Goal: Register for event/course: Sign up to attend an event or enroll in a course

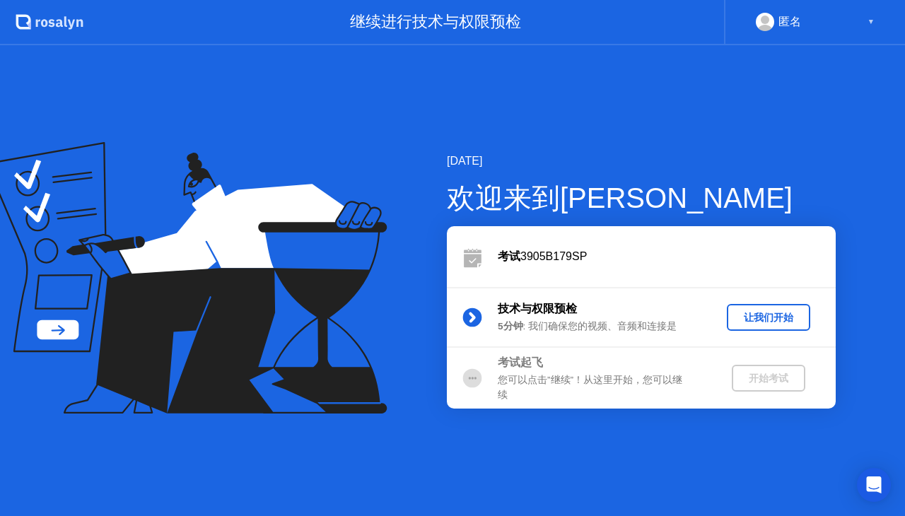
click at [766, 316] on div "让我们开始" at bounding box center [768, 317] width 72 height 13
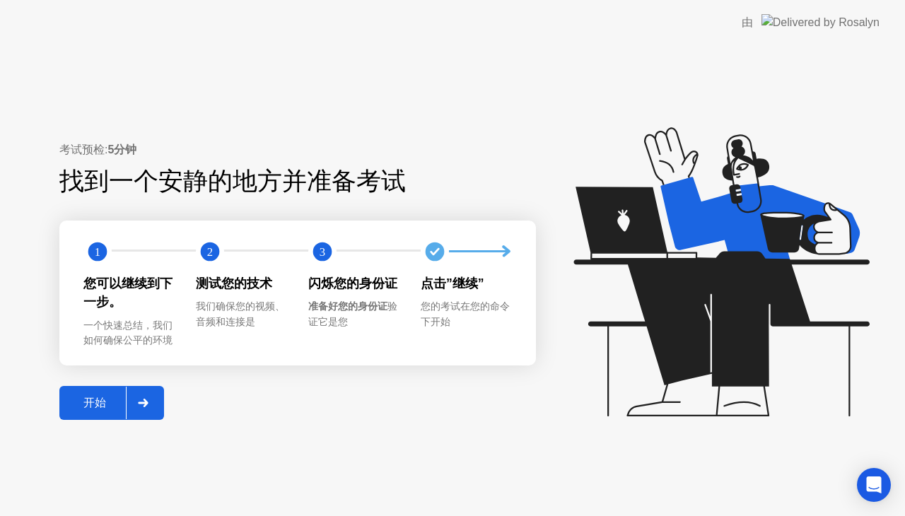
click at [110, 402] on div "开始" at bounding box center [95, 403] width 62 height 15
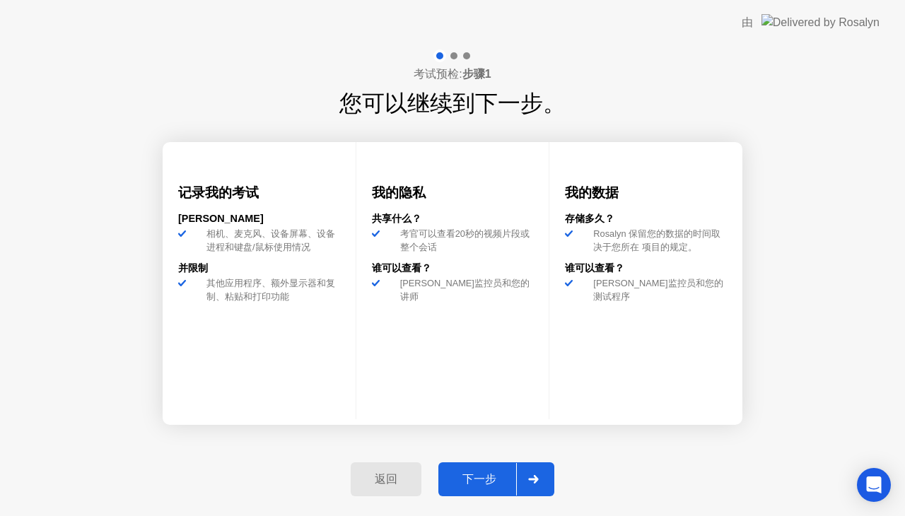
click at [493, 474] on div "下一步" at bounding box center [480, 479] width 74 height 15
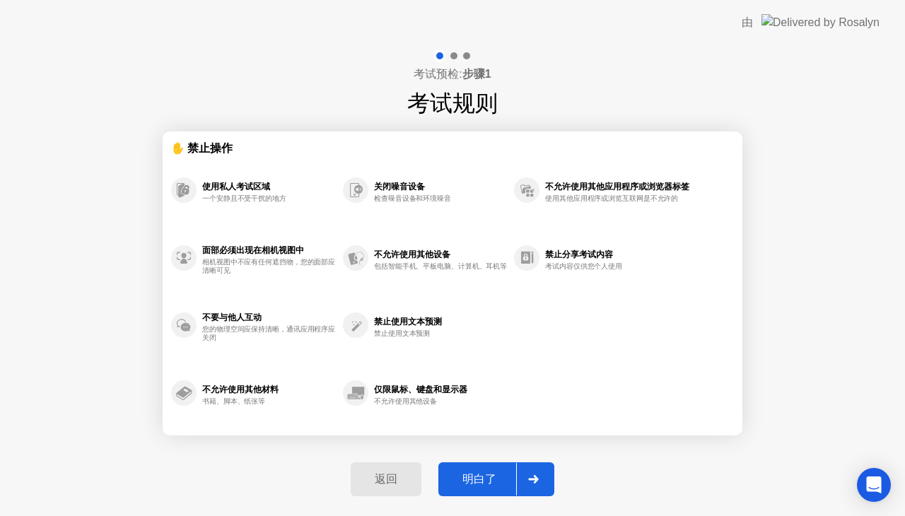
click at [480, 472] on div "明白了" at bounding box center [480, 479] width 74 height 15
select select "**********"
select select "*******"
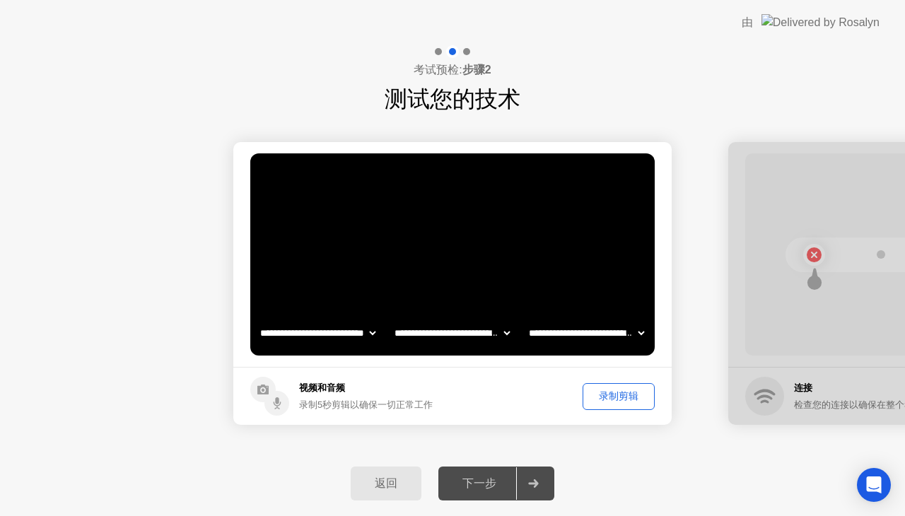
click at [509, 486] on div "下一步" at bounding box center [480, 484] width 74 height 15
click at [610, 398] on div "录制剪辑" at bounding box center [618, 396] width 62 height 13
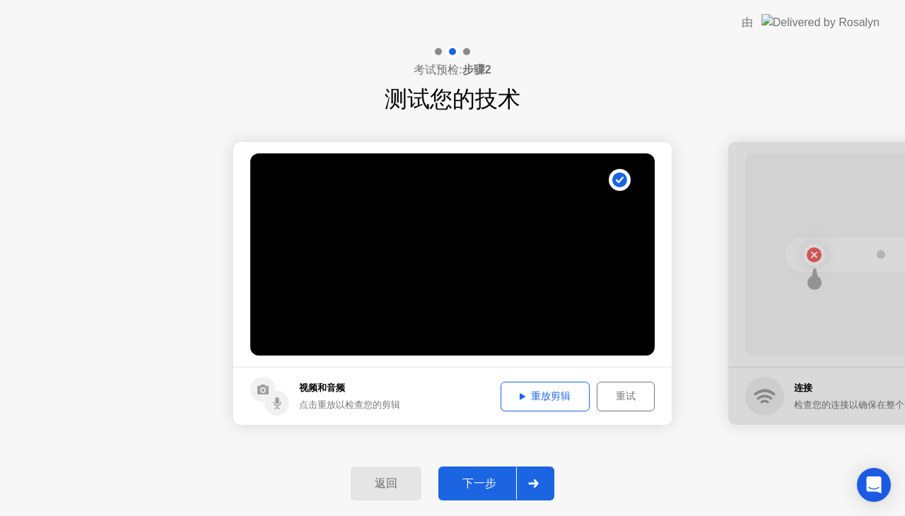
click at [493, 490] on div "下一步" at bounding box center [480, 484] width 74 height 15
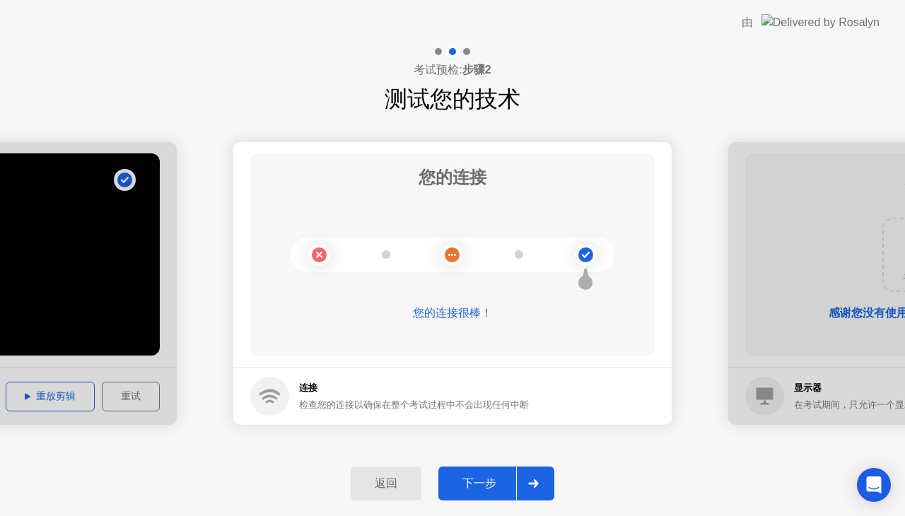
click at [484, 477] on div "下一步" at bounding box center [480, 484] width 74 height 15
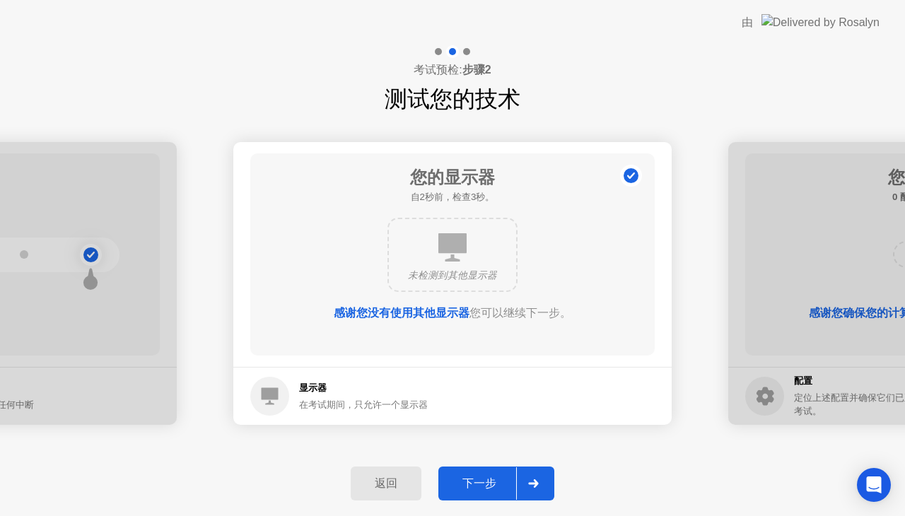
click at [484, 477] on div "下一步" at bounding box center [480, 484] width 74 height 15
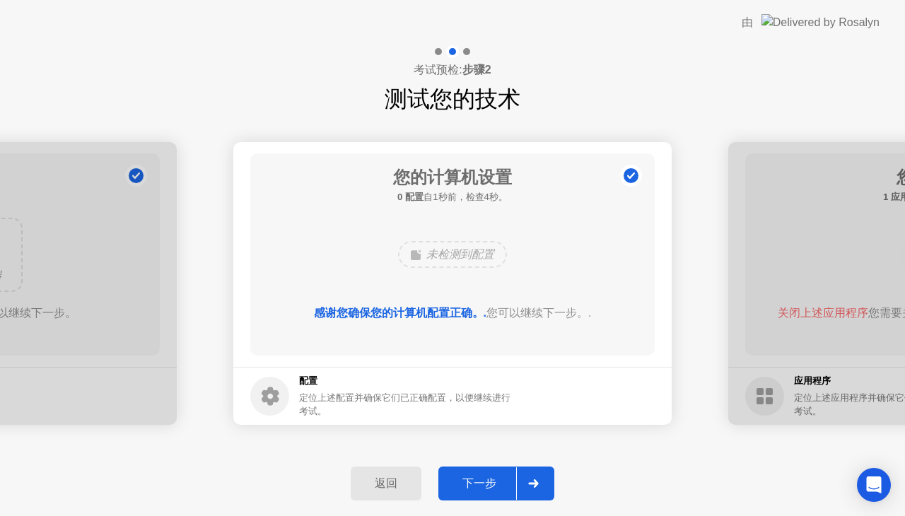
click at [481, 481] on div "下一步" at bounding box center [480, 484] width 74 height 15
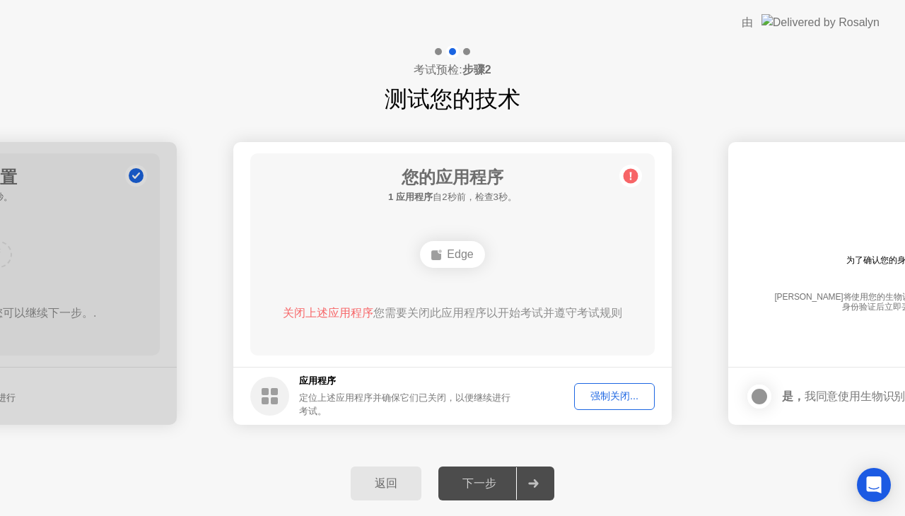
click at [451, 260] on div "Edge" at bounding box center [452, 254] width 64 height 27
click at [549, 270] on div "Edge" at bounding box center [453, 254] width 324 height 38
click at [621, 395] on div "强制关闭..." at bounding box center [614, 396] width 71 height 13
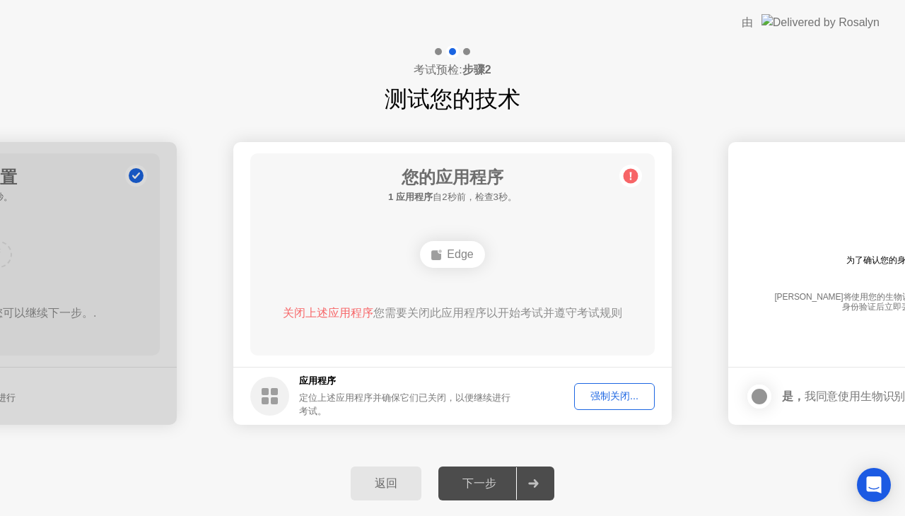
click at [501, 482] on div "下一步" at bounding box center [480, 484] width 74 height 15
click at [457, 256] on div "Edge" at bounding box center [452, 254] width 64 height 27
click at [630, 173] on icon at bounding box center [631, 177] width 2 height 8
click at [611, 385] on button "强制关闭..." at bounding box center [614, 396] width 81 height 27
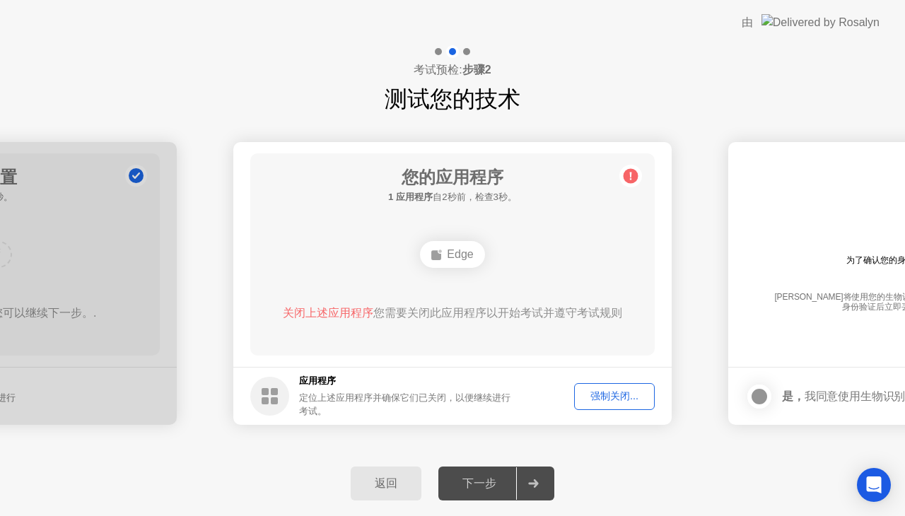
click at [332, 310] on span "关闭上述应用程序" at bounding box center [328, 313] width 90 height 12
click at [277, 396] on circle at bounding box center [269, 396] width 39 height 39
click at [324, 385] on h5 "应用程序" at bounding box center [406, 381] width 214 height 14
click at [378, 483] on div "返回" at bounding box center [386, 484] width 62 height 15
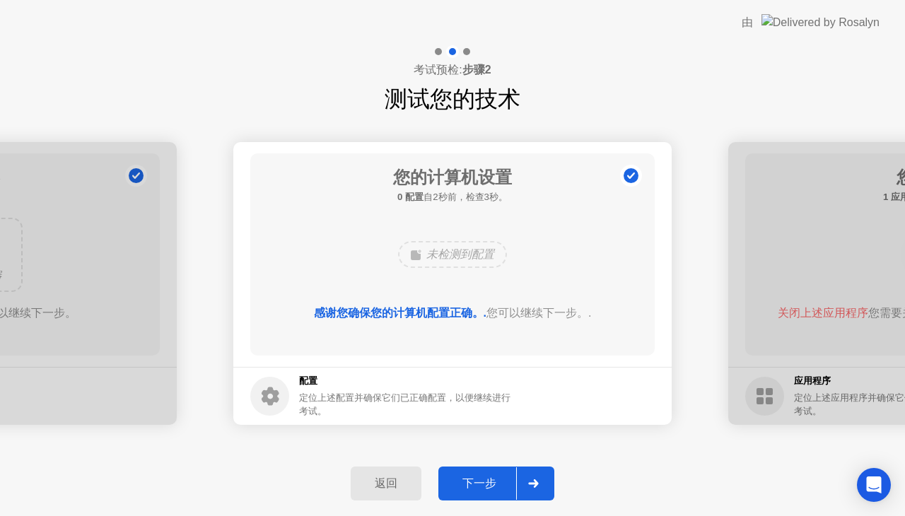
click at [495, 479] on div "下一步" at bounding box center [480, 484] width 74 height 15
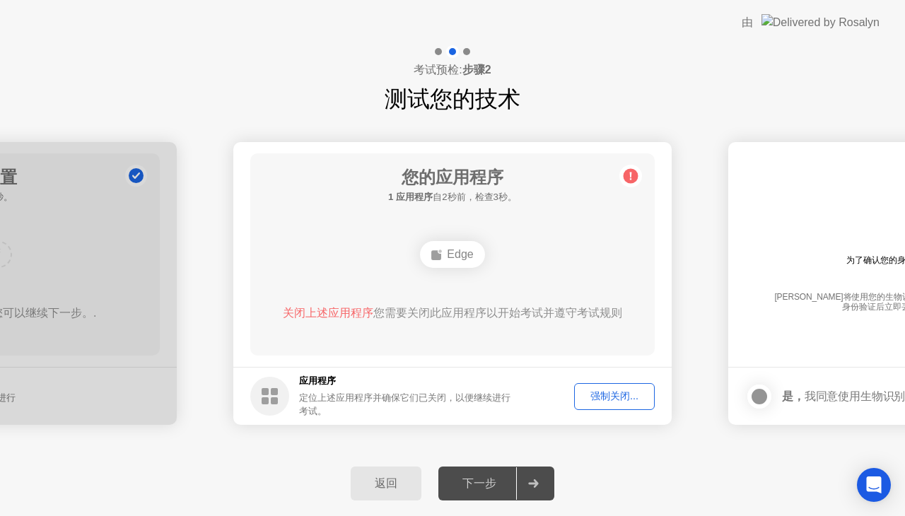
click at [386, 481] on div "返回" at bounding box center [386, 484] width 62 height 15
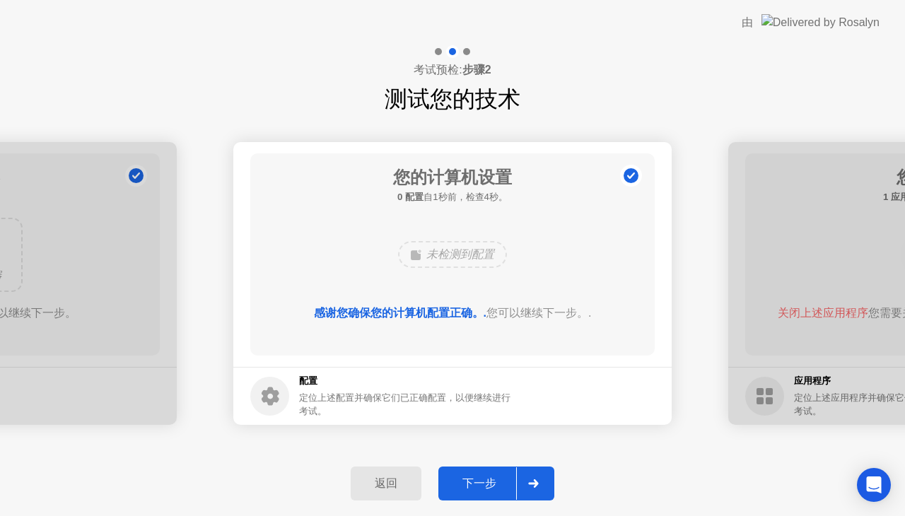
click at [399, 477] on div "返回" at bounding box center [386, 484] width 62 height 15
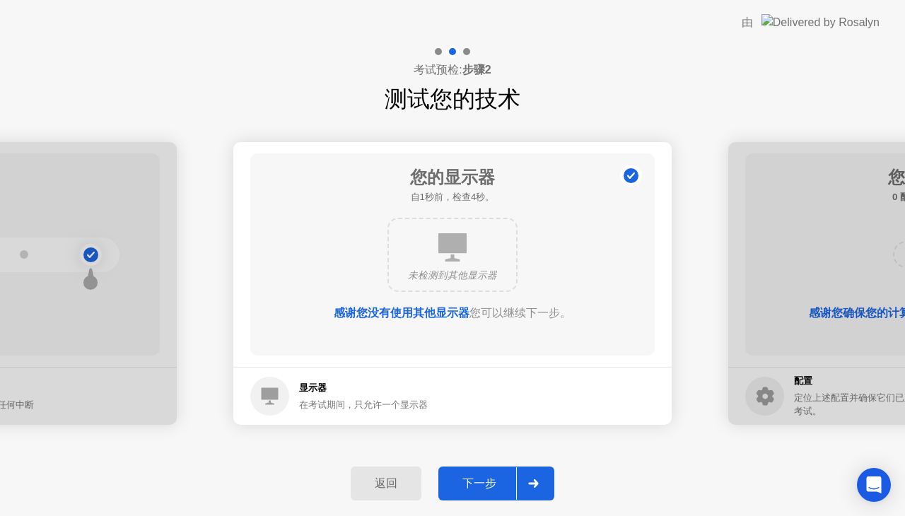
click at [495, 478] on div "下一步" at bounding box center [480, 484] width 74 height 15
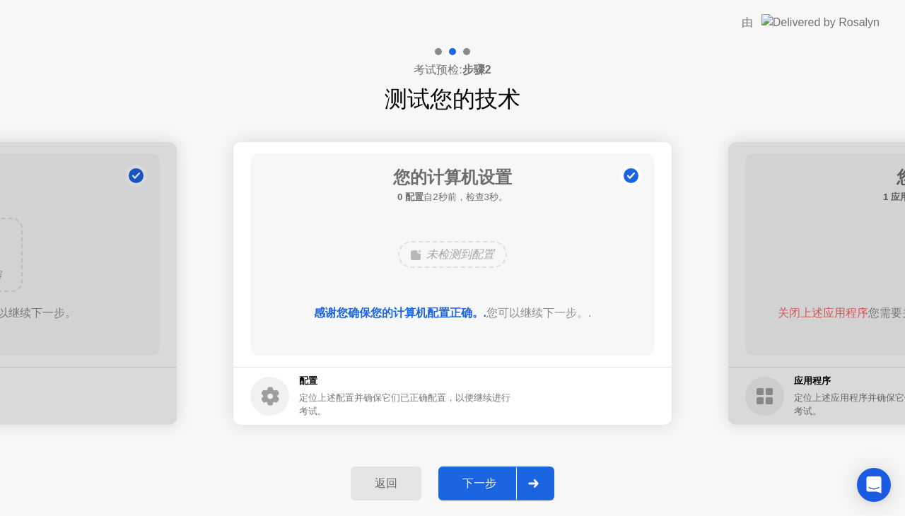
click at [471, 259] on div "未检测到配置" at bounding box center [452, 254] width 109 height 27
click at [509, 314] on div "感谢您确保您的计算机配置正确。. 您可以继续下一步。." at bounding box center [453, 313] width 364 height 17
click at [469, 482] on div "下一步" at bounding box center [480, 484] width 74 height 15
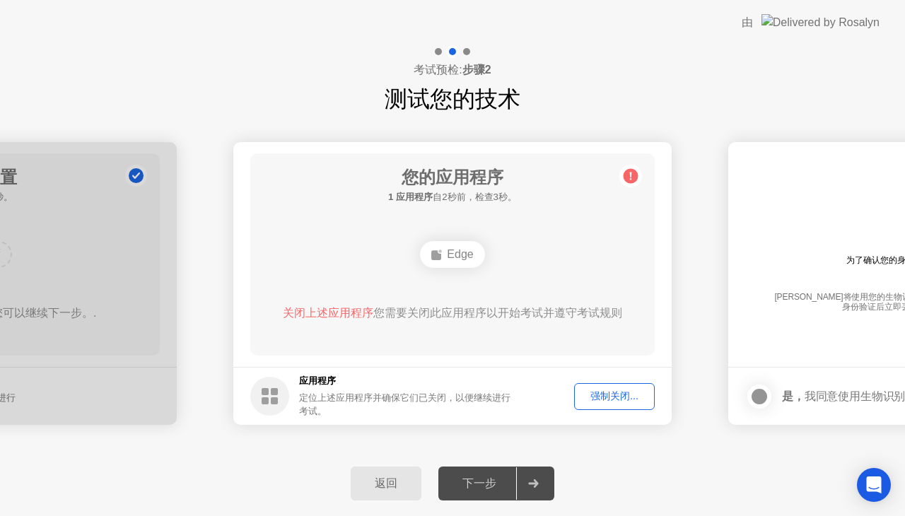
click at [469, 255] on div "Edge" at bounding box center [452, 254] width 64 height 27
click at [619, 392] on div "强制关闭..." at bounding box center [614, 396] width 71 height 13
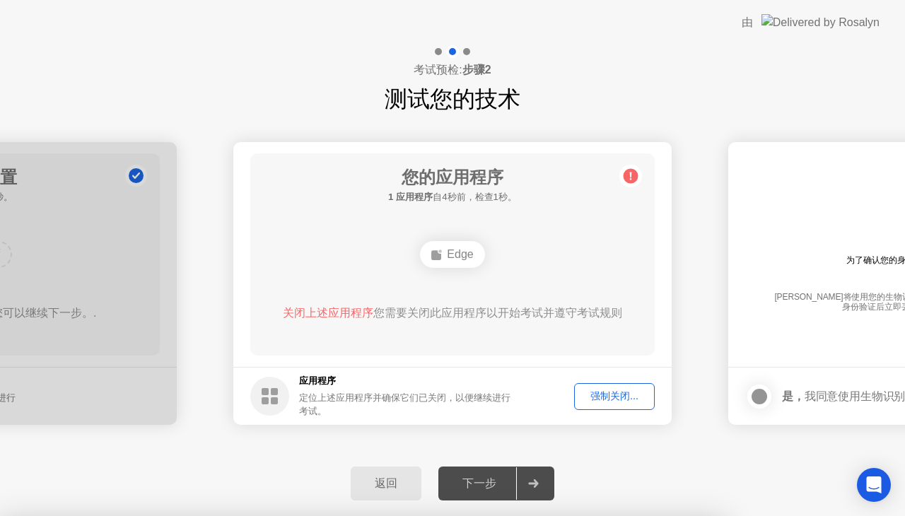
click at [360, 312] on span "关闭上述应用程序" at bounding box center [328, 313] width 90 height 12
click at [452, 246] on div "Edge" at bounding box center [452, 254] width 64 height 27
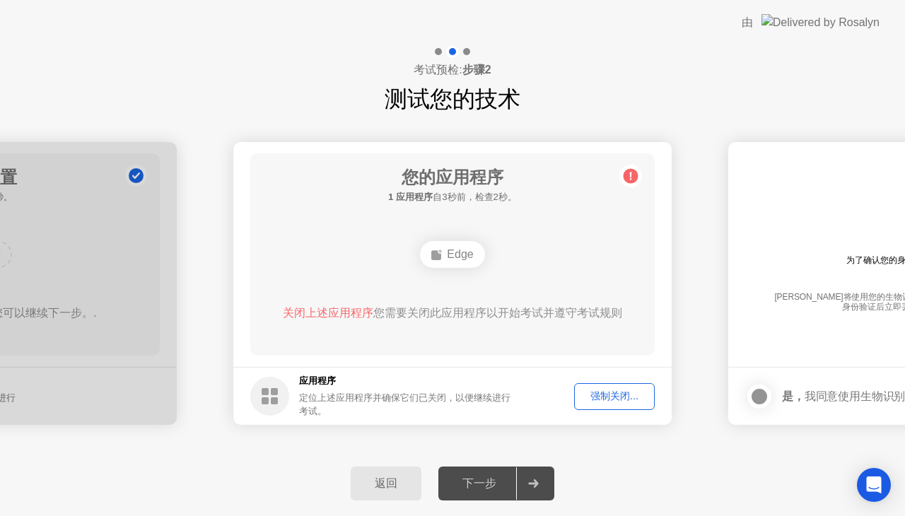
click at [635, 173] on circle at bounding box center [631, 176] width 15 height 15
drag, startPoint x: 619, startPoint y: 380, endPoint x: 610, endPoint y: 379, distance: 9.2
click at [619, 379] on footer "应用程序 定位上述应用程序并确保它们已关闭，以便继续进行考试。 强制关闭..." at bounding box center [452, 396] width 438 height 58
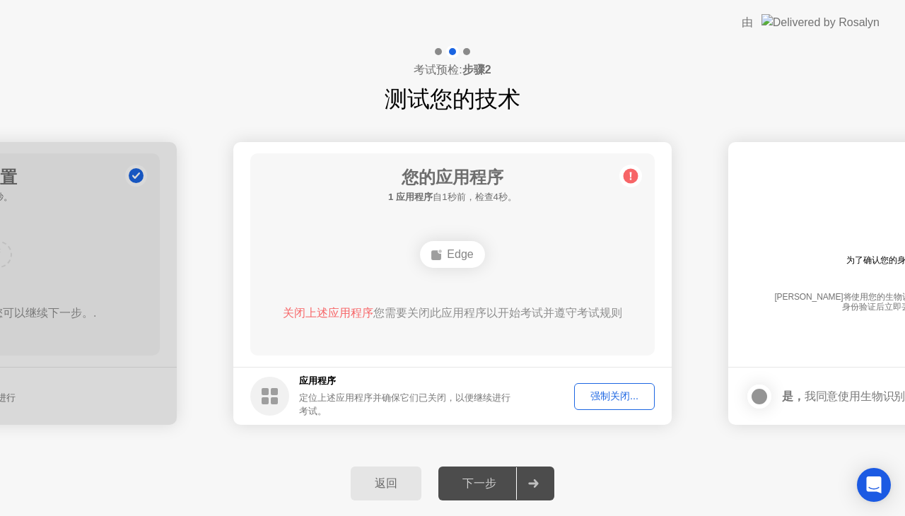
click at [271, 396] on circle at bounding box center [269, 396] width 39 height 39
click at [628, 390] on div "强制关闭..." at bounding box center [614, 396] width 71 height 13
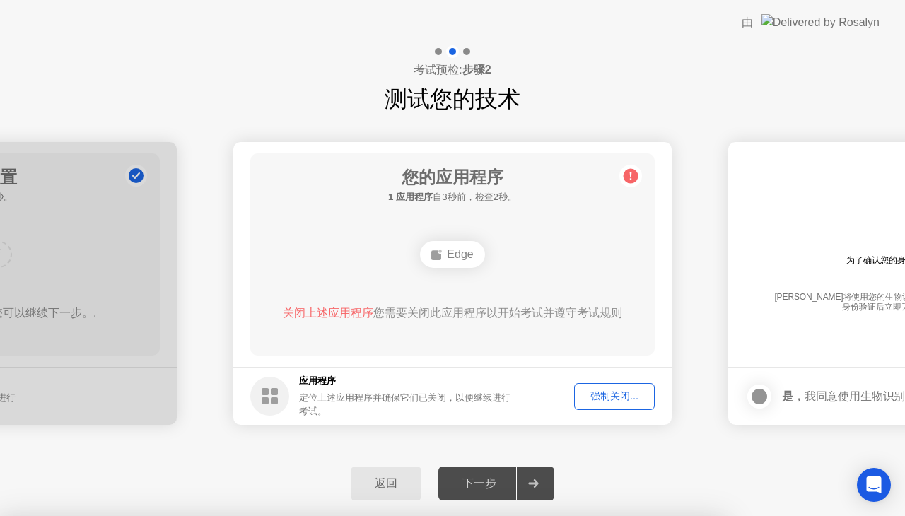
click at [628, 515] on div at bounding box center [452, 516] width 905 height 0
click at [495, 489] on div "下一步" at bounding box center [480, 484] width 74 height 15
click at [637, 180] on icon at bounding box center [630, 176] width 23 height 23
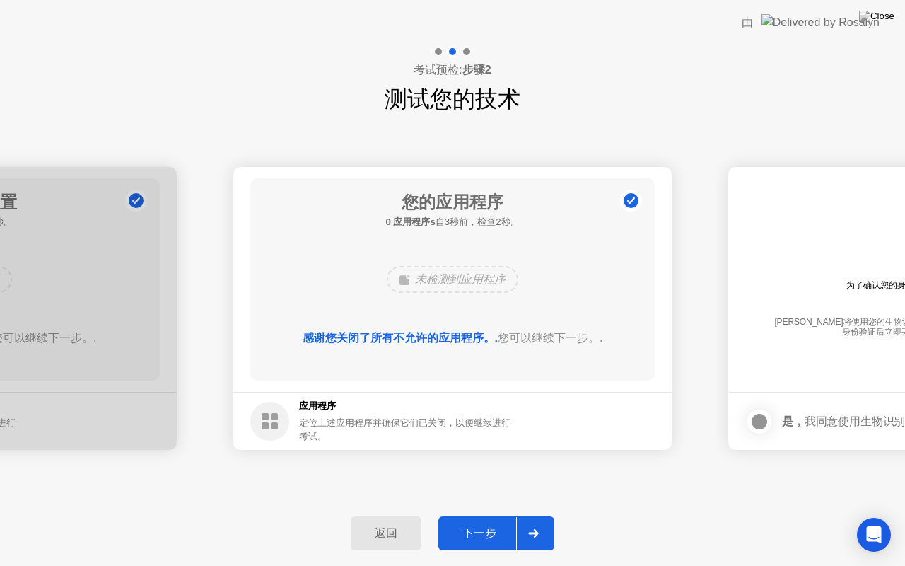
click at [491, 515] on button "下一步" at bounding box center [496, 533] width 116 height 34
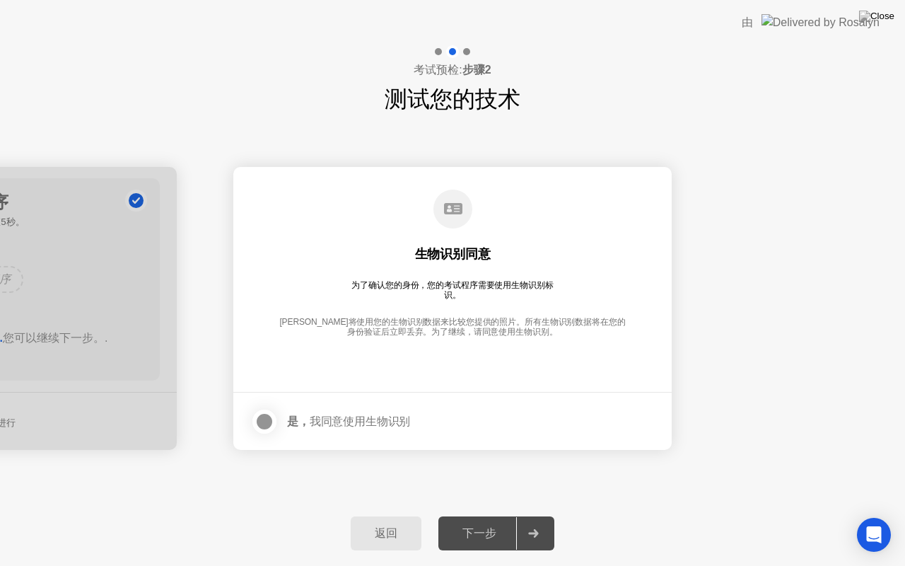
drag, startPoint x: 329, startPoint y: 421, endPoint x: 310, endPoint y: 419, distance: 19.3
click at [329, 422] on div "是， 我同意使用生物识别" at bounding box center [348, 420] width 123 height 13
click at [262, 414] on div at bounding box center [264, 421] width 17 height 17
click at [484, 515] on div "下一步" at bounding box center [480, 533] width 74 height 15
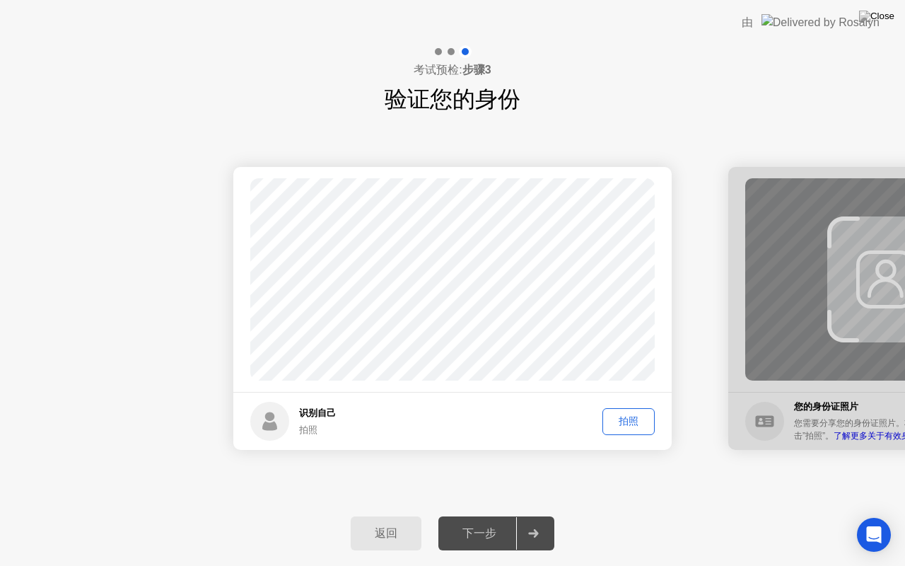
click at [635, 415] on div "拍照" at bounding box center [628, 420] width 42 height 13
click at [481, 515] on div "下一步" at bounding box center [480, 533] width 74 height 15
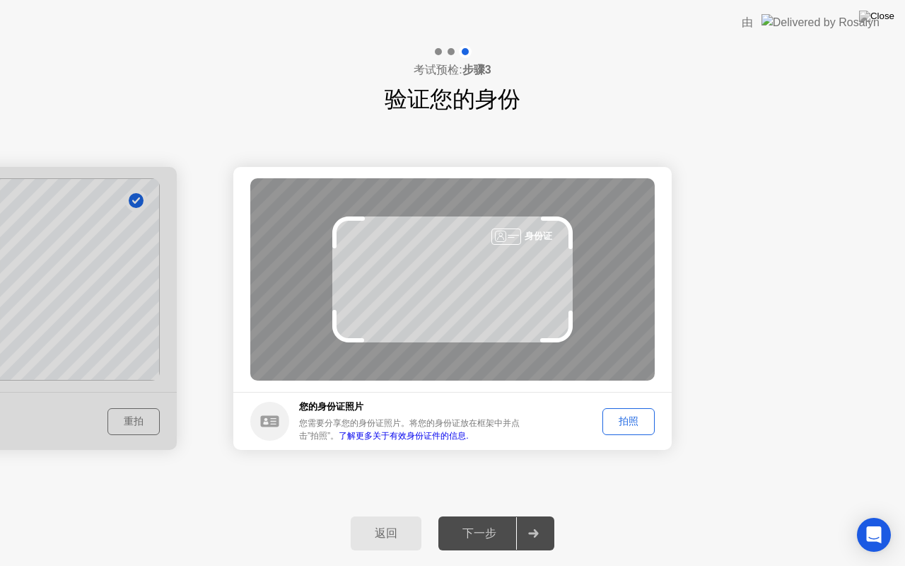
click at [617, 418] on div "拍照" at bounding box center [628, 420] width 42 height 13
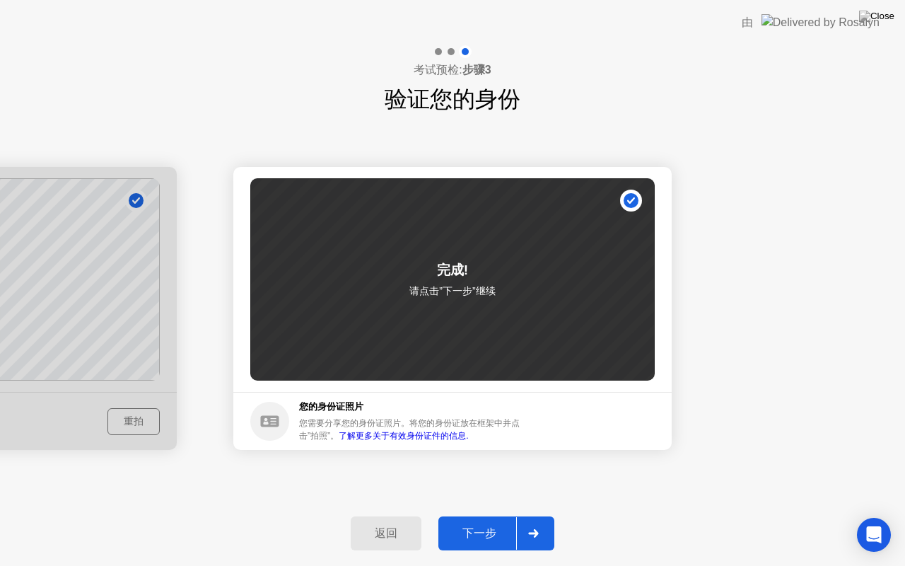
click at [460, 515] on button "下一步" at bounding box center [496, 533] width 116 height 34
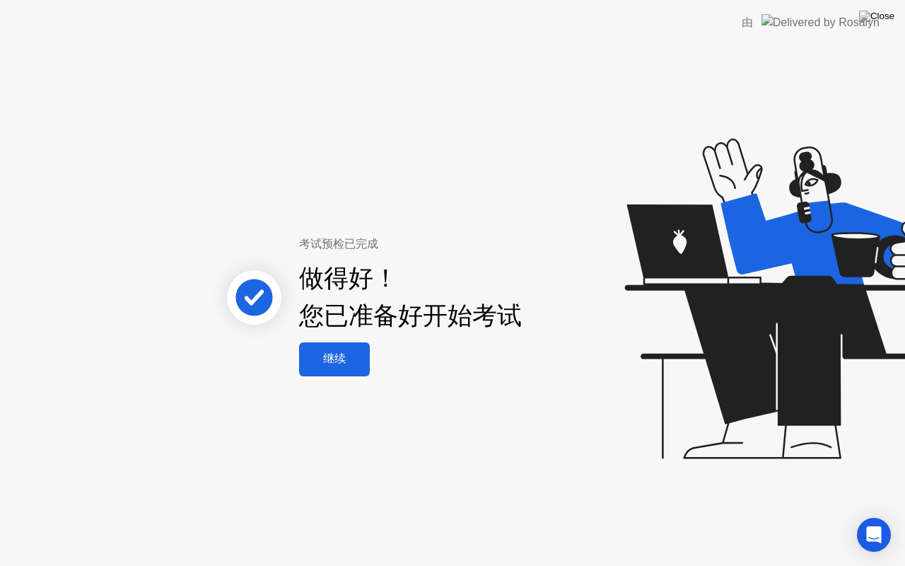
drag, startPoint x: 336, startPoint y: 382, endPoint x: 904, endPoint y: 539, distance: 589.7
click at [362, 403] on div "考试预检已完成 做得好！ 您已准备好开始考试 继续" at bounding box center [452, 305] width 905 height 520
click at [341, 362] on div "继续" at bounding box center [334, 358] width 62 height 15
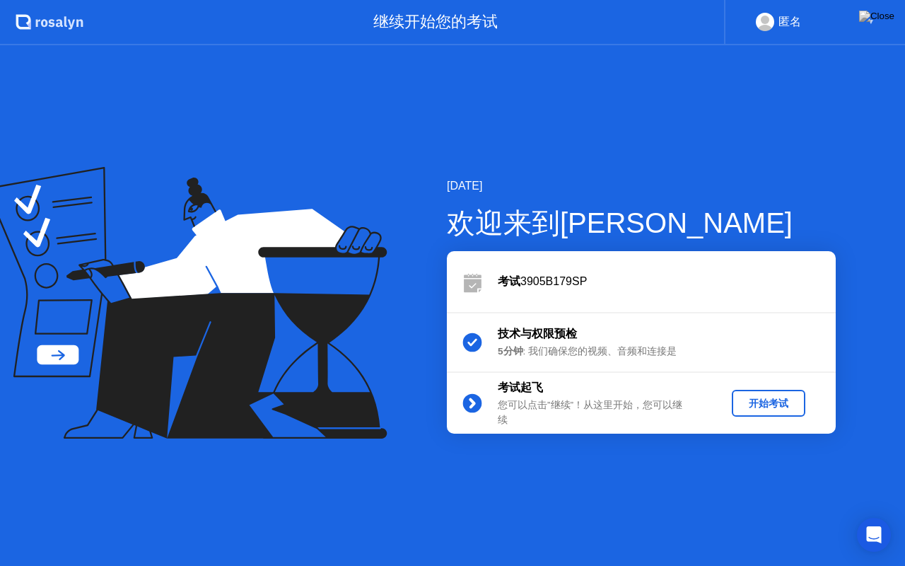
click at [778, 407] on div "开始考试" at bounding box center [768, 403] width 62 height 13
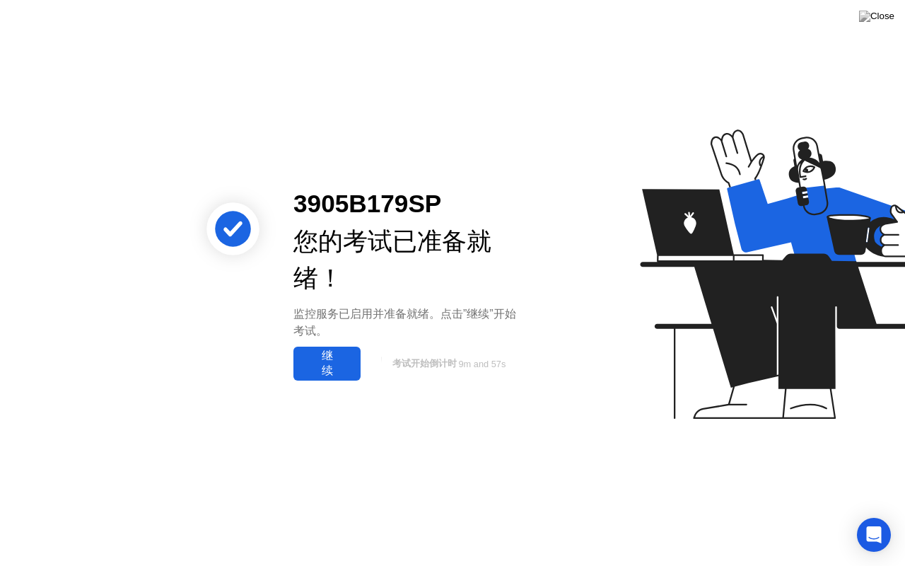
click at [333, 369] on div "继续" at bounding box center [327, 364] width 59 height 30
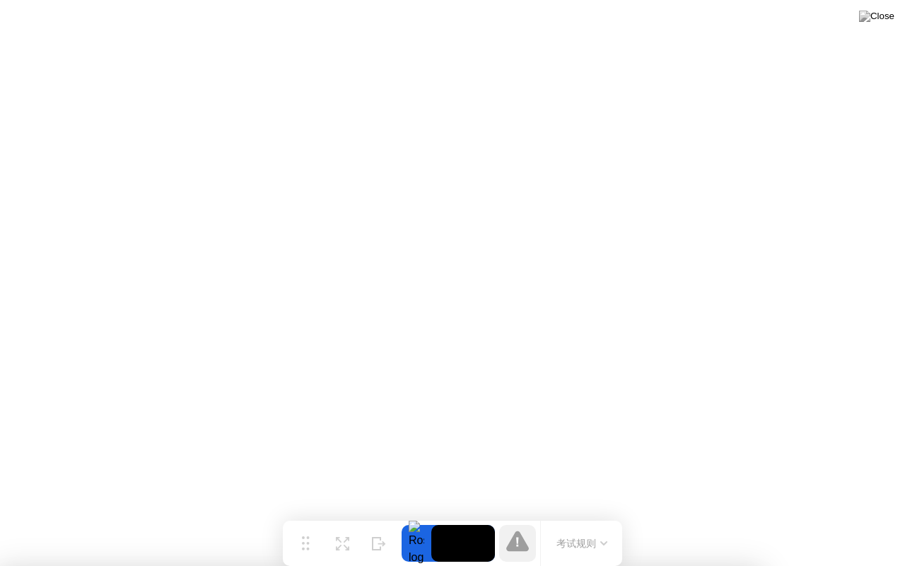
click at [862, 515] on div at bounding box center [452, 566] width 905 height 0
